Goal: Transaction & Acquisition: Subscribe to service/newsletter

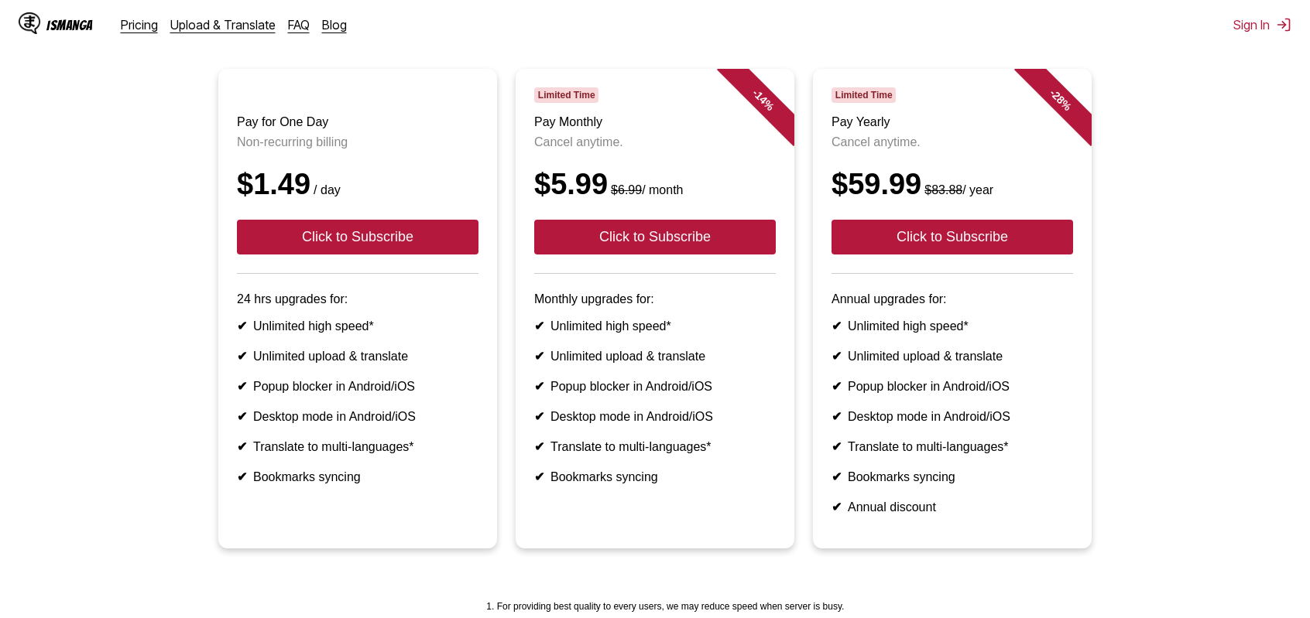
scroll to position [155, 0]
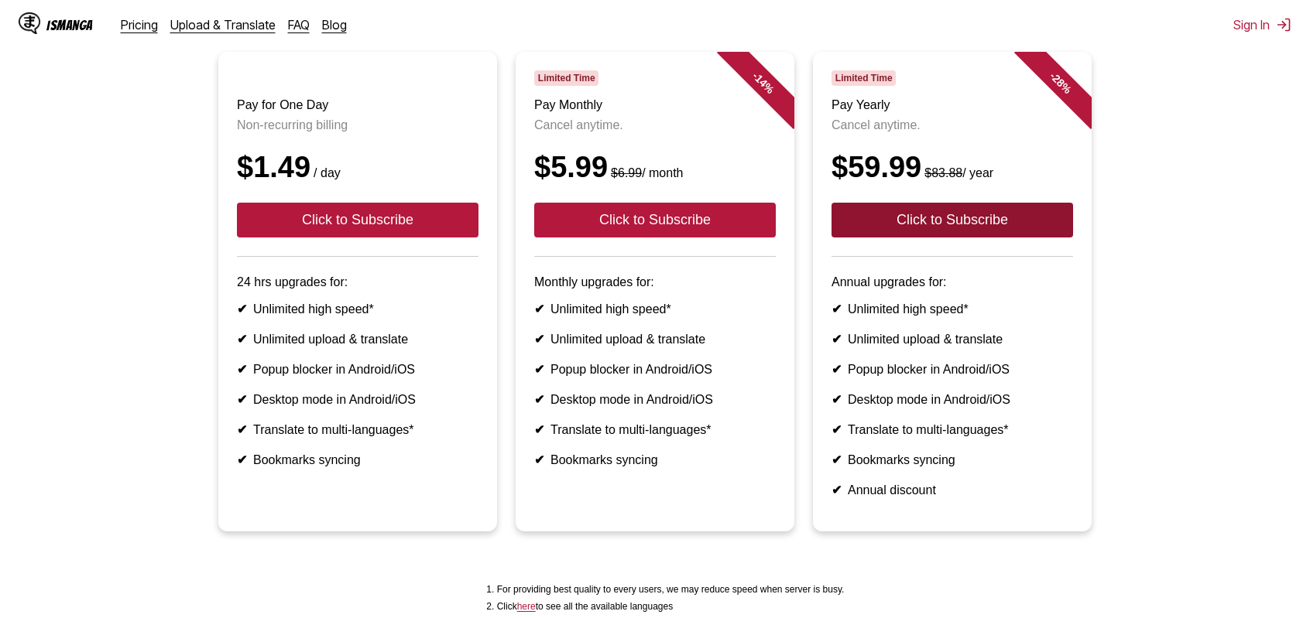
click at [948, 238] on button "Click to Subscribe" at bounding box center [951, 220] width 241 height 35
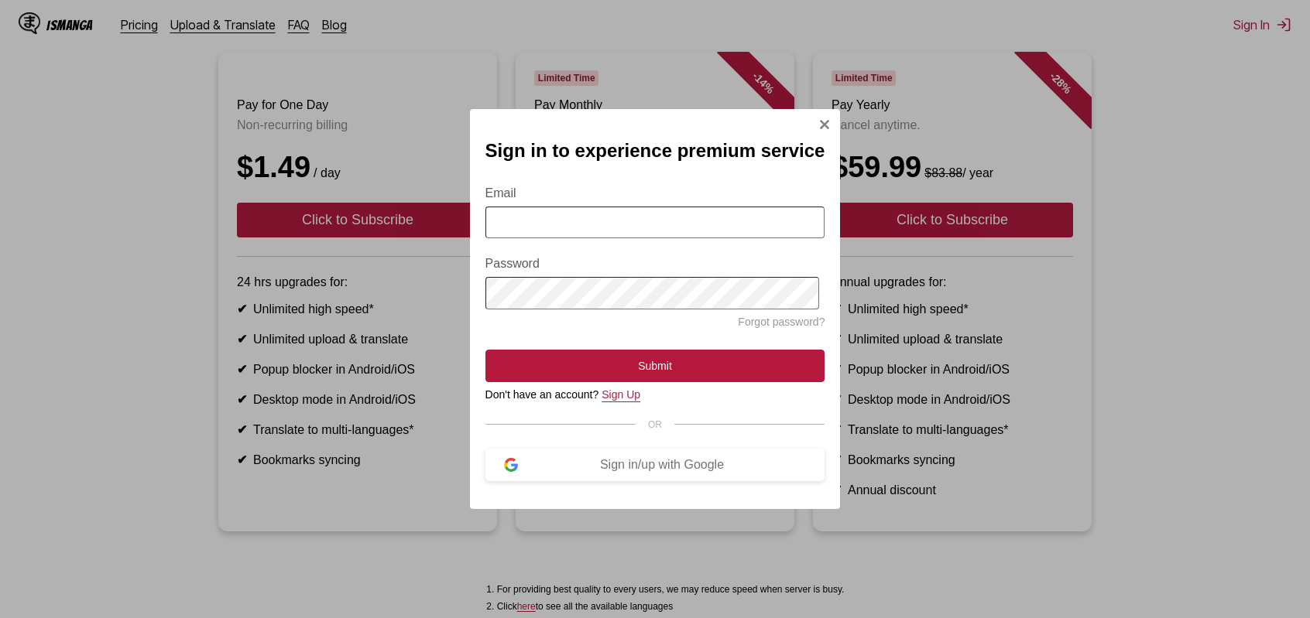
click at [633, 401] on link "Sign Up" at bounding box center [620, 395] width 39 height 12
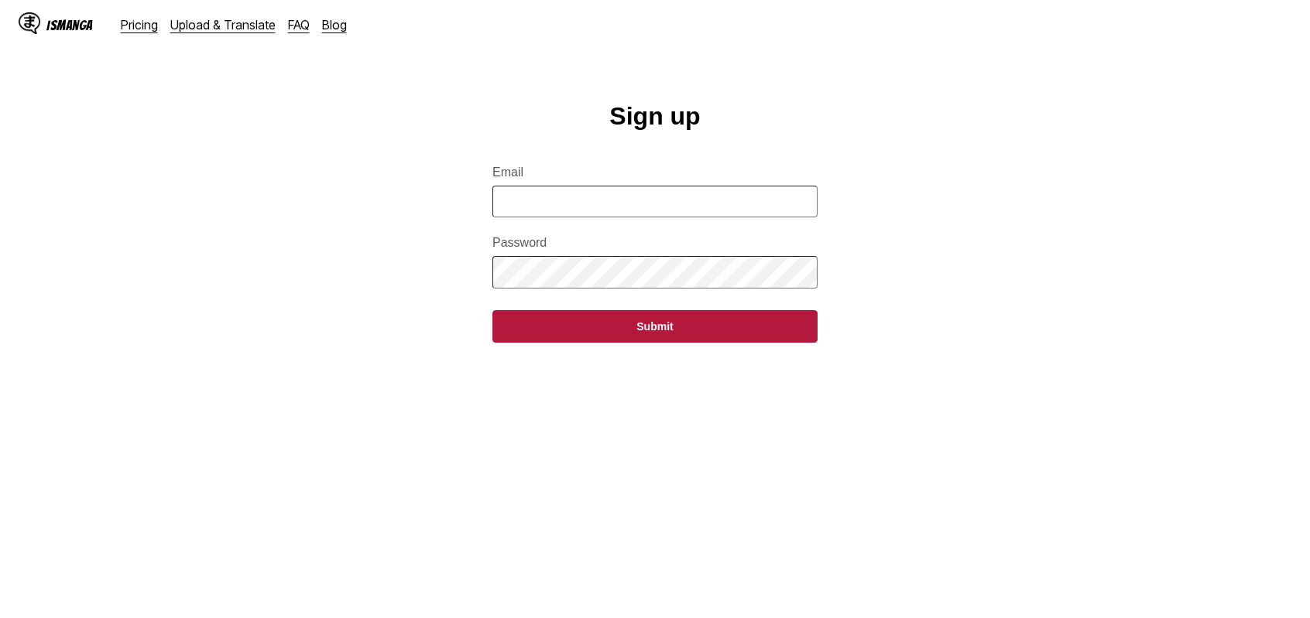
click at [608, 214] on input "Email" at bounding box center [654, 202] width 325 height 32
type input "*"
type input "**********"
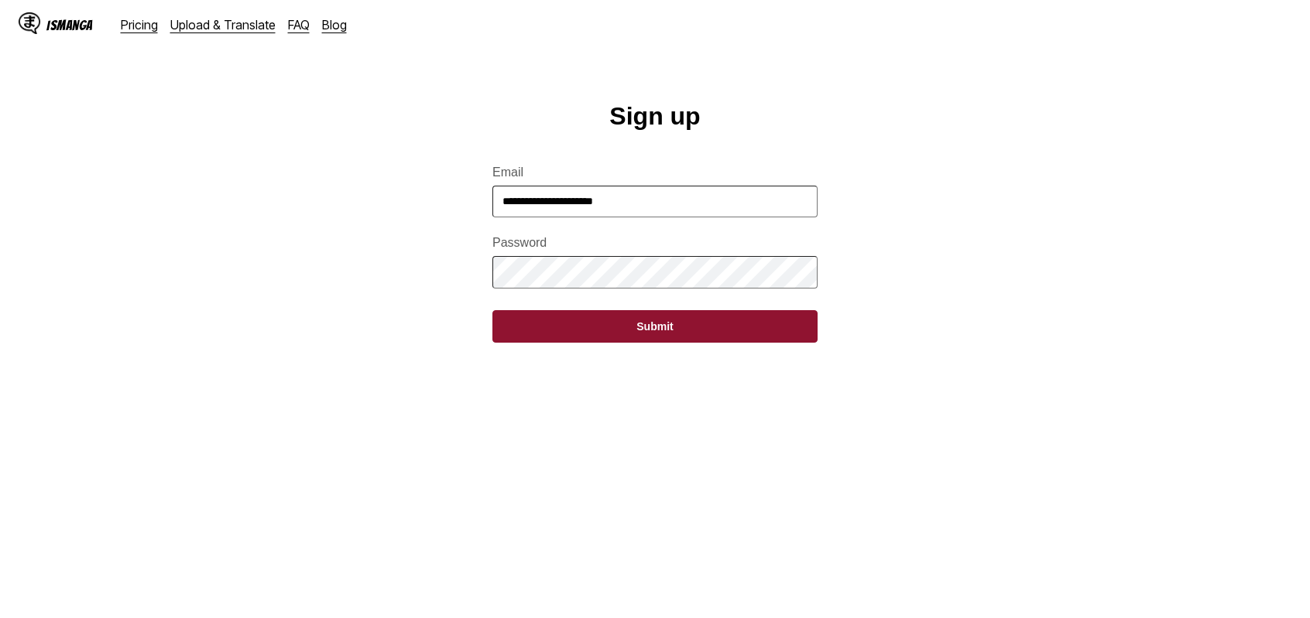
click at [669, 331] on button "Submit" at bounding box center [654, 326] width 325 height 33
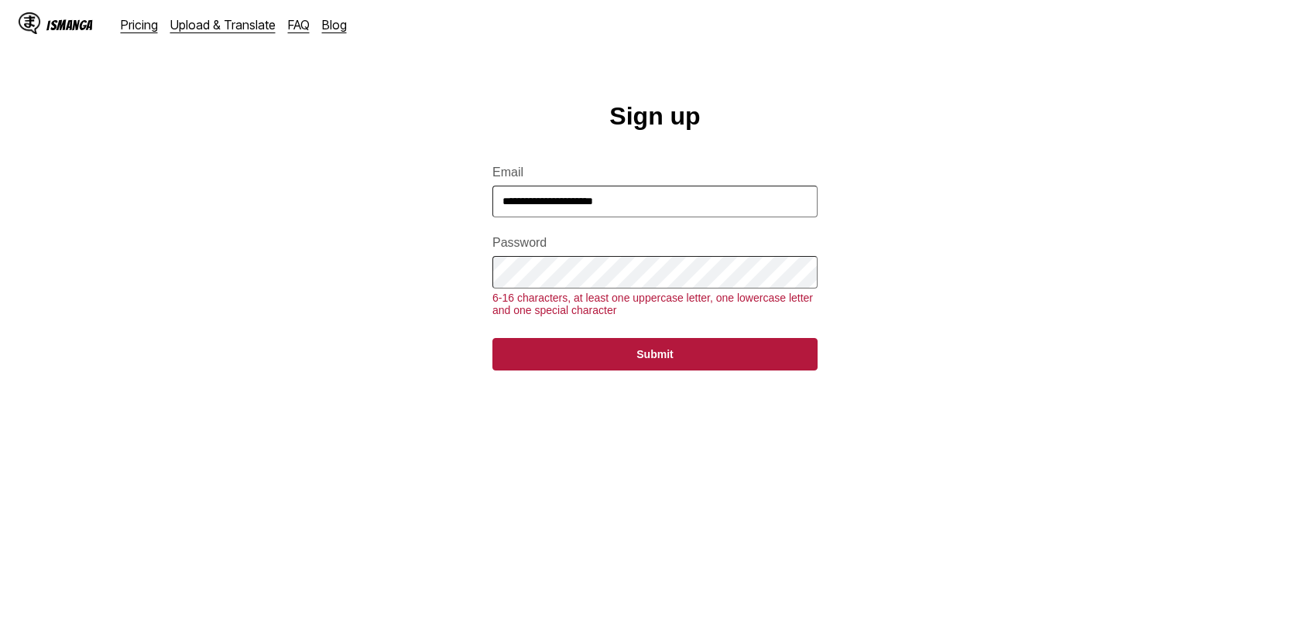
click at [327, 295] on main "**********" at bounding box center [655, 380] width 1310 height 557
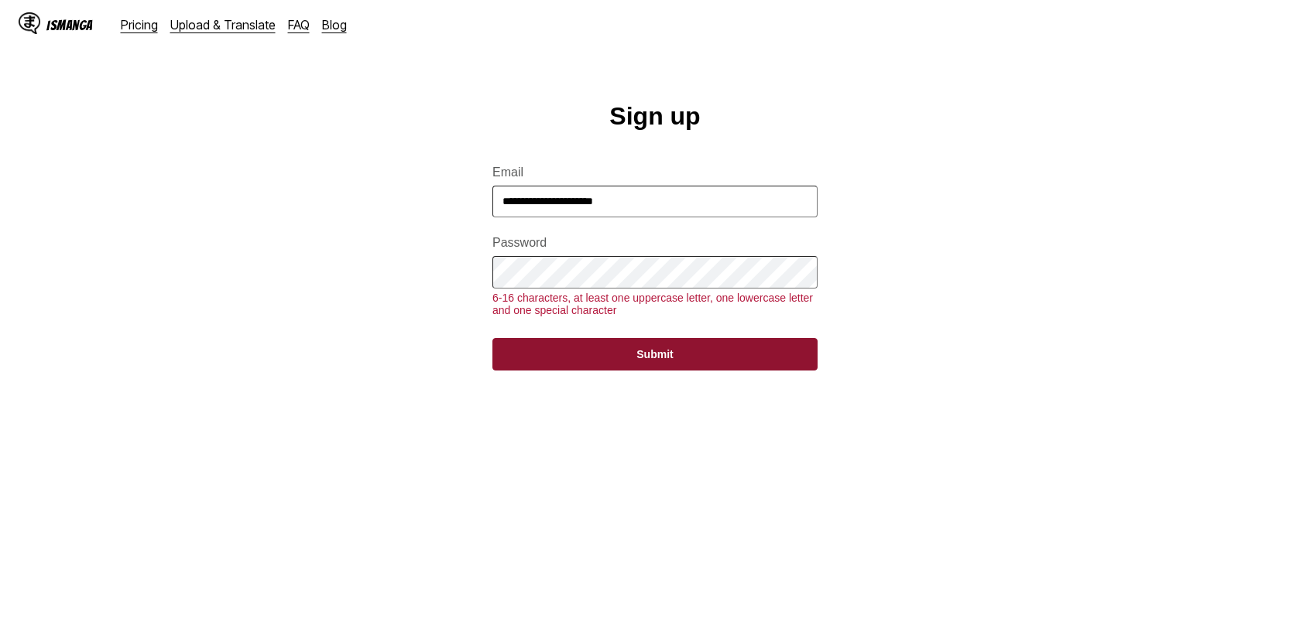
click at [661, 366] on button "Submit" at bounding box center [654, 354] width 325 height 33
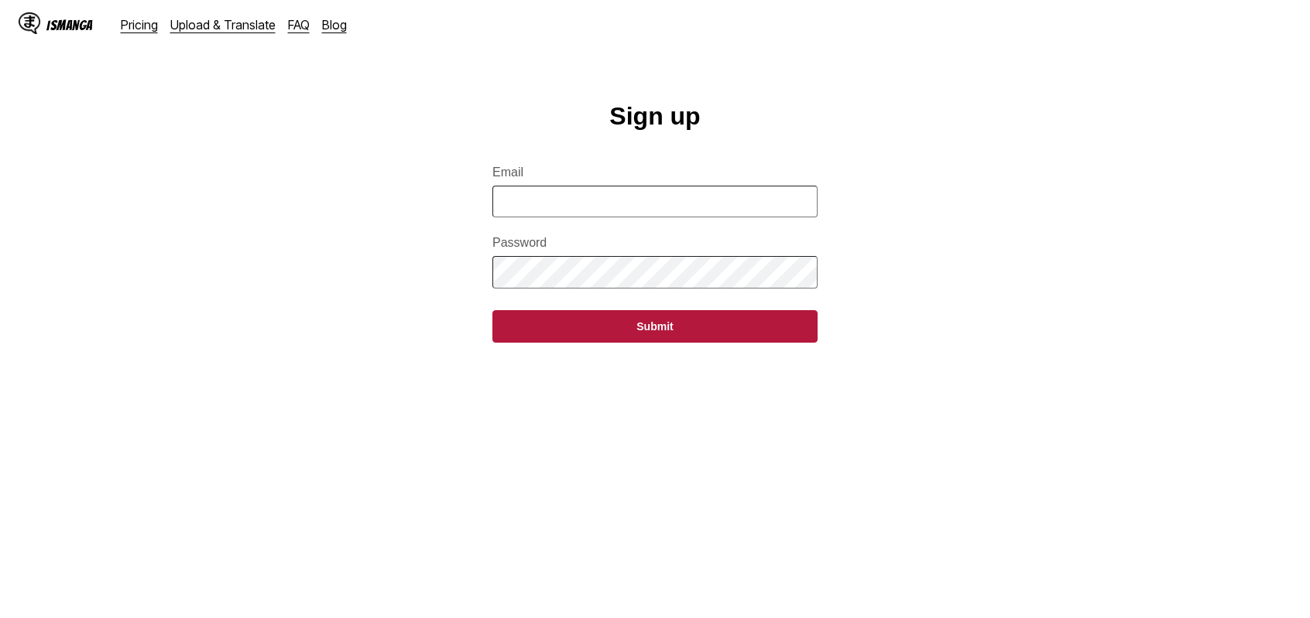
click at [563, 211] on input "Email" at bounding box center [654, 202] width 325 height 32
type input "**********"
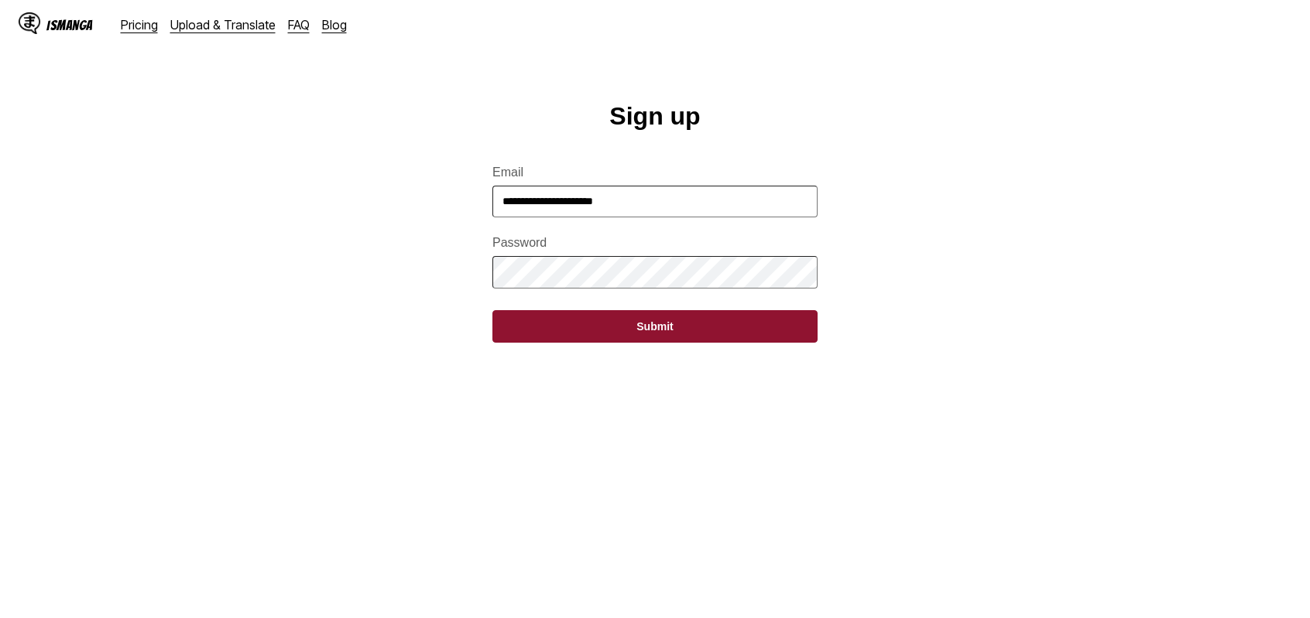
click at [659, 335] on button "Submit" at bounding box center [654, 326] width 325 height 33
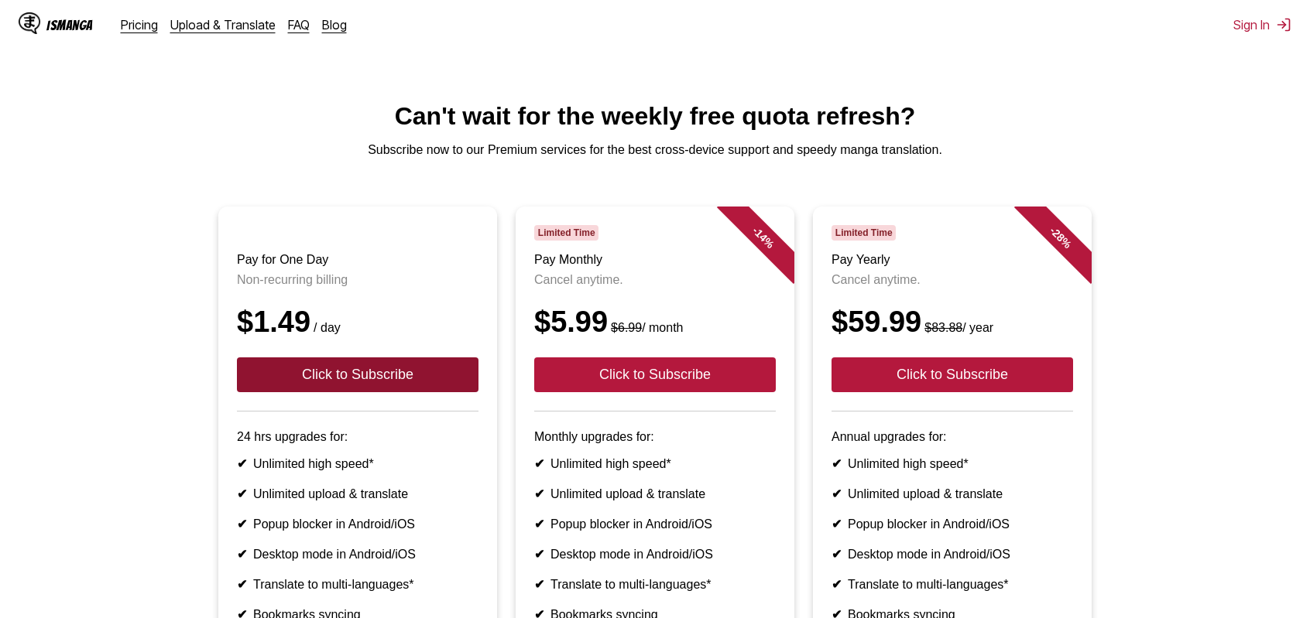
click at [409, 392] on button "Click to Subscribe" at bounding box center [357, 375] width 241 height 35
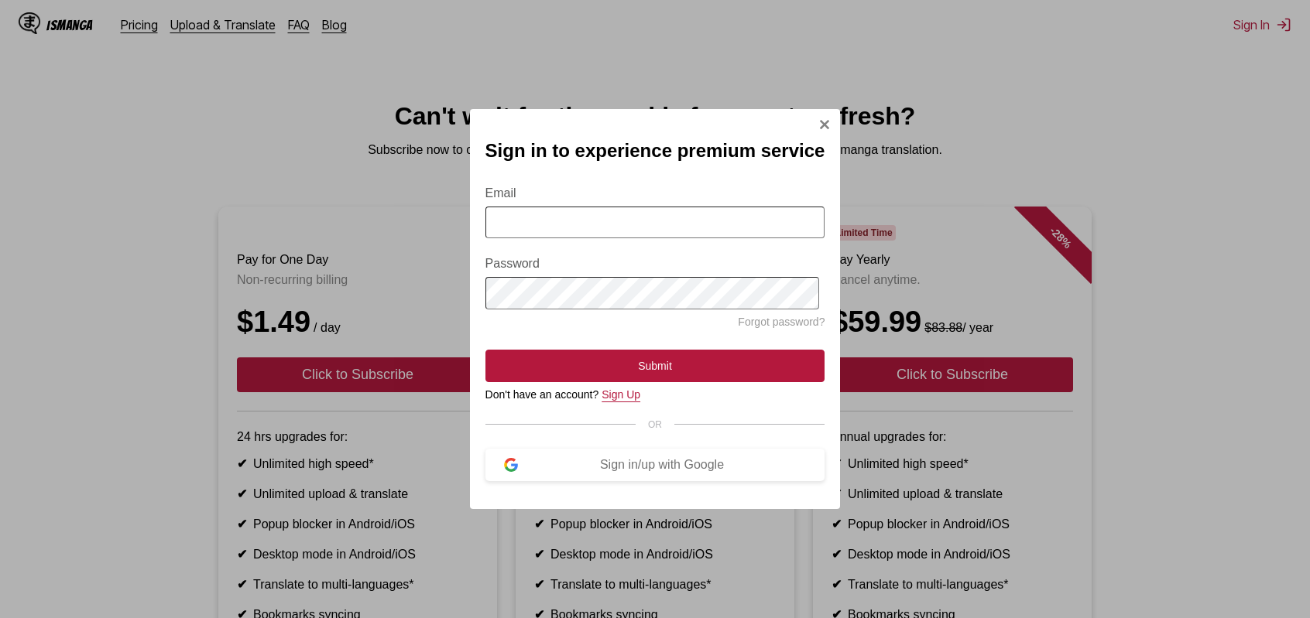
click at [616, 399] on link "Sign Up" at bounding box center [620, 395] width 39 height 12
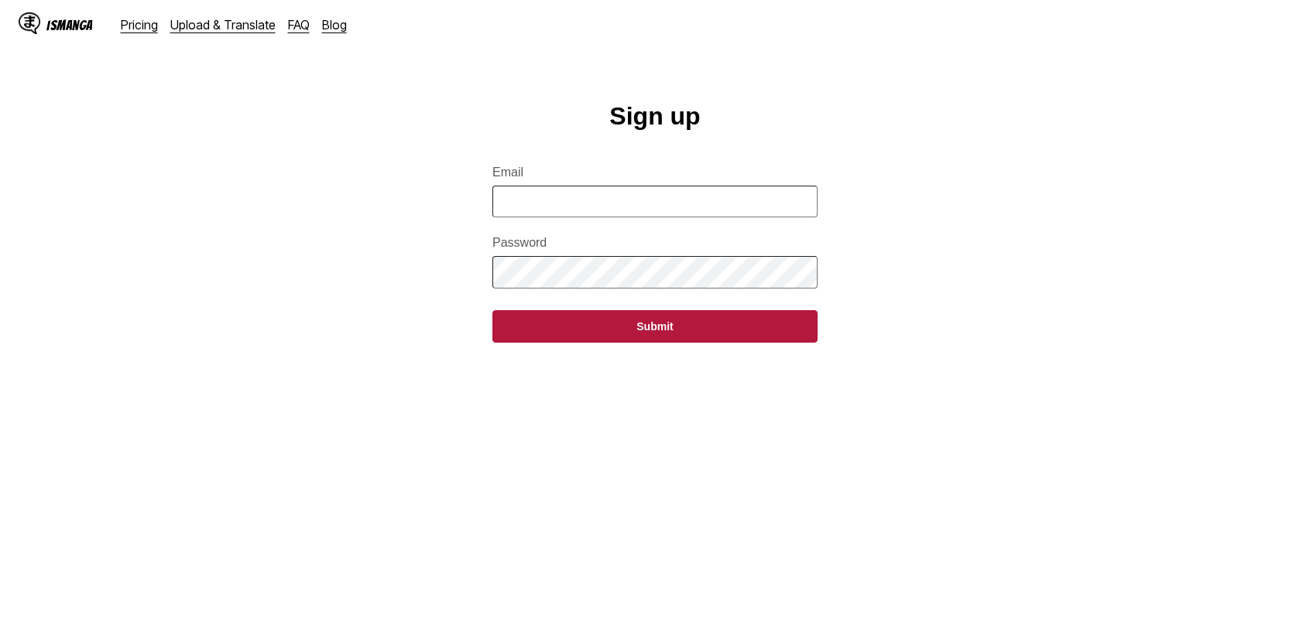
click at [609, 204] on input "Email" at bounding box center [654, 202] width 325 height 32
click at [587, 210] on input "Email" at bounding box center [654, 202] width 325 height 32
type input "**********"
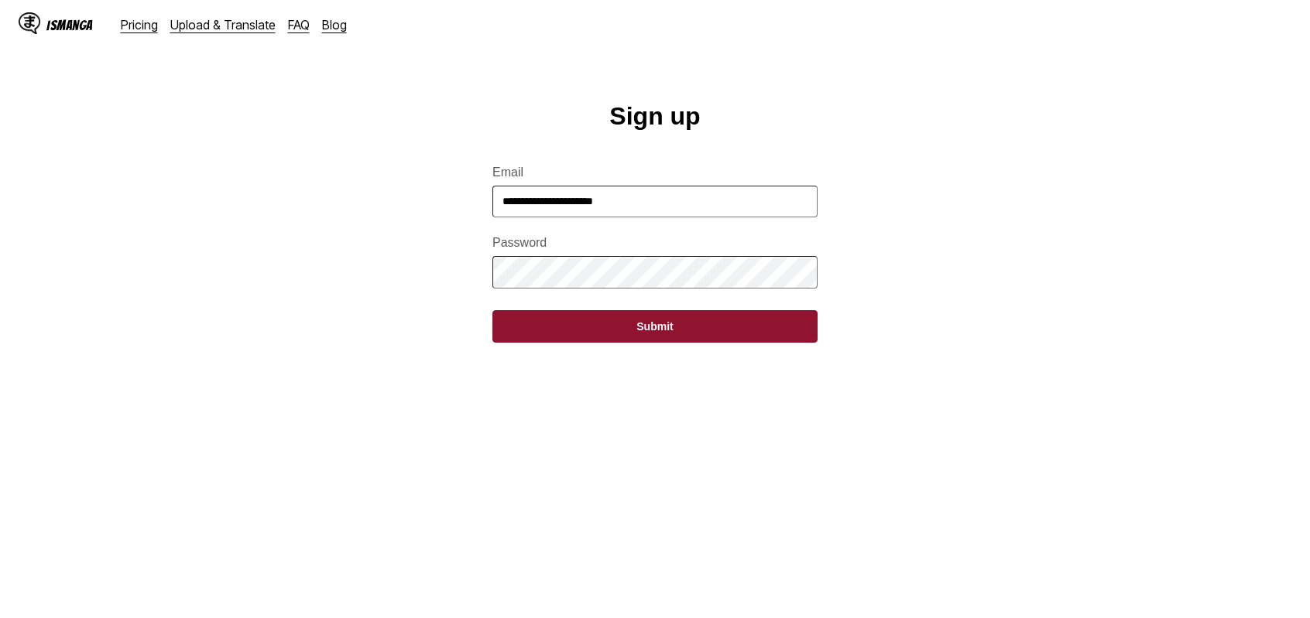
click at [678, 343] on button "Submit" at bounding box center [654, 326] width 325 height 33
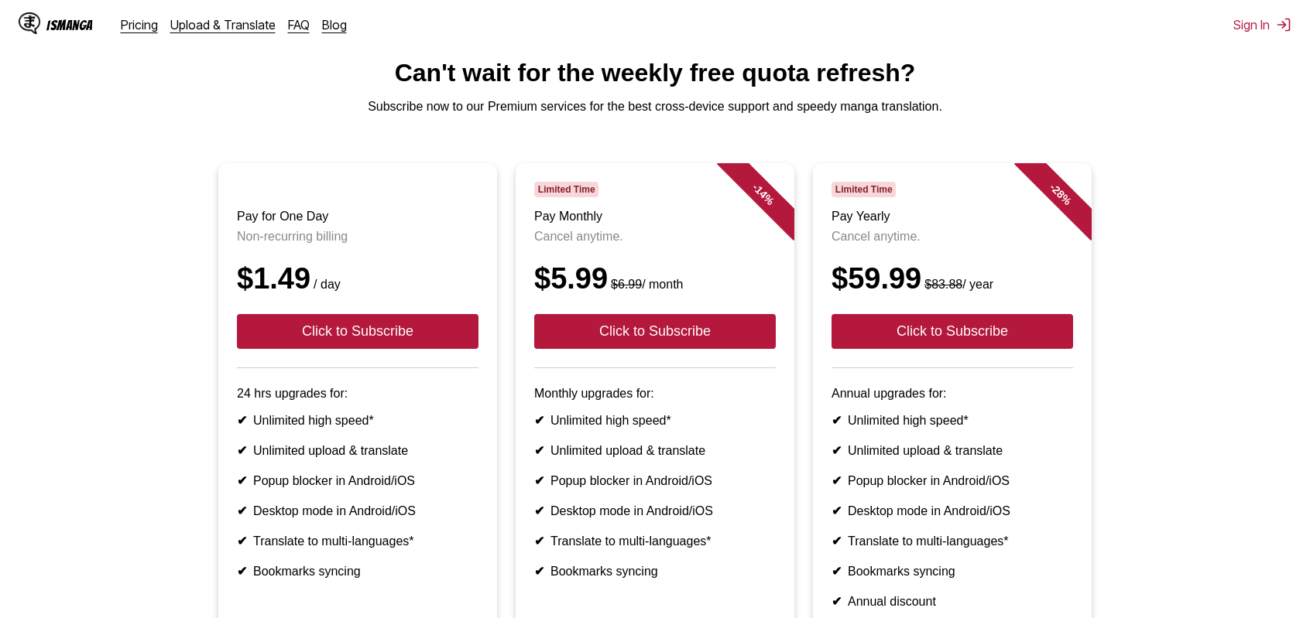
scroll to position [155, 0]
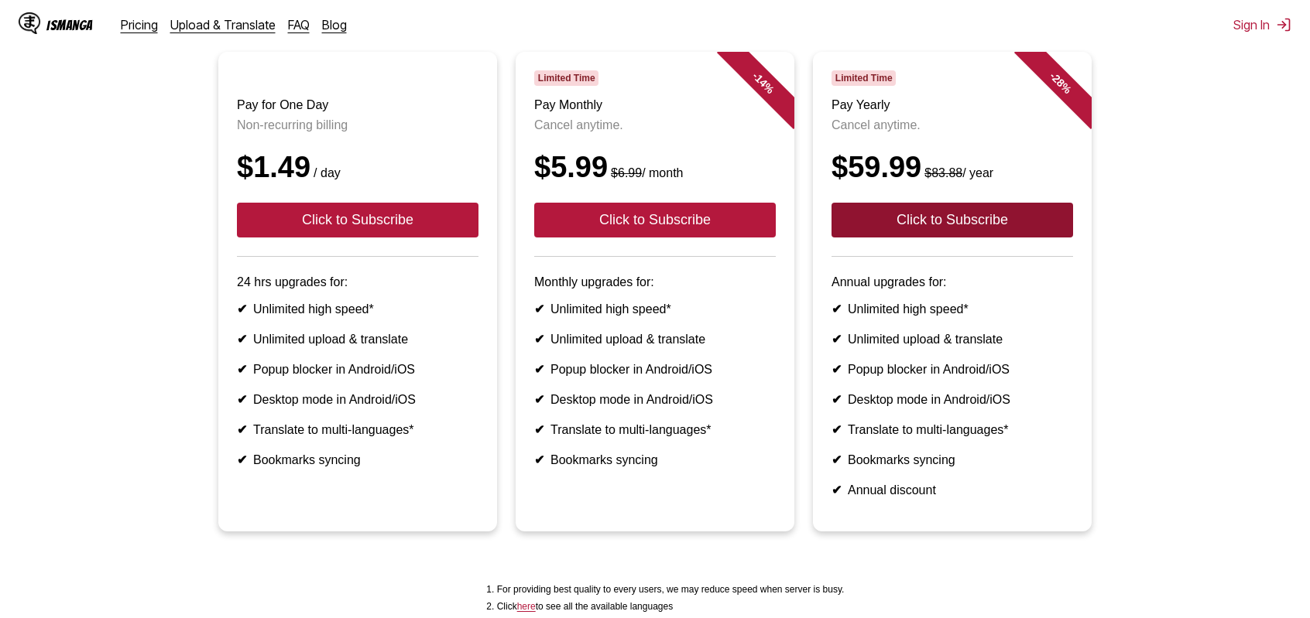
click at [948, 238] on button "Click to Subscribe" at bounding box center [951, 220] width 241 height 35
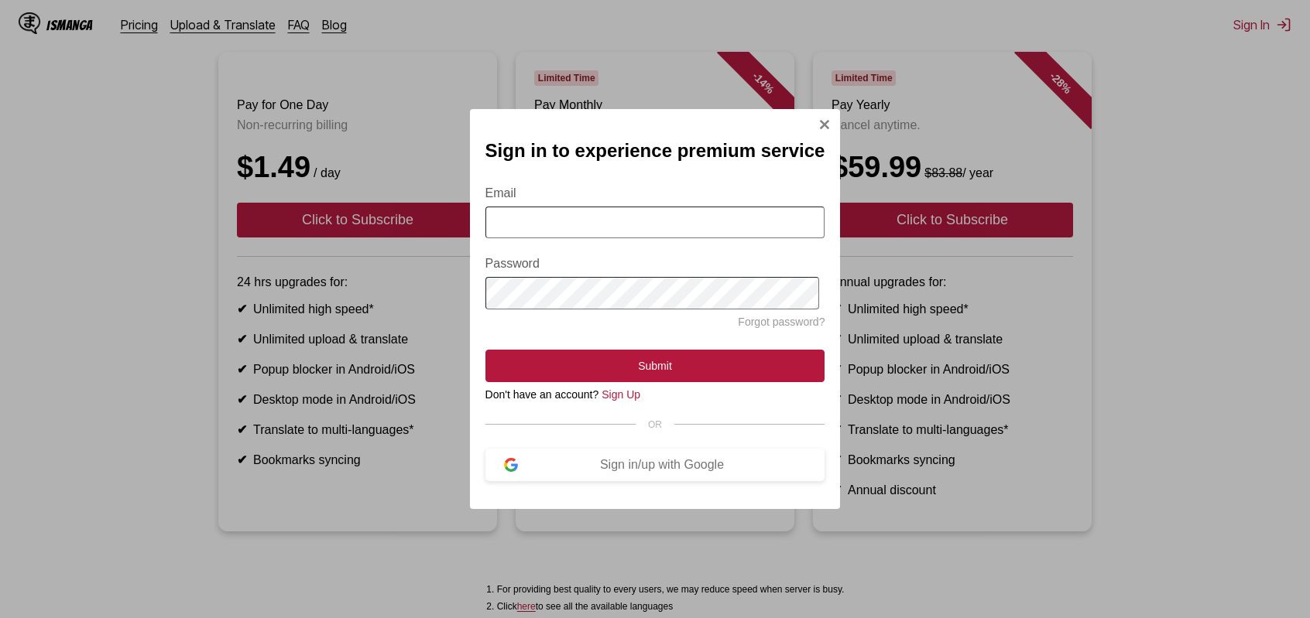
click at [820, 120] on img "Sign In Modal" at bounding box center [824, 124] width 12 height 12
